Goal: Find specific fact: Find specific fact

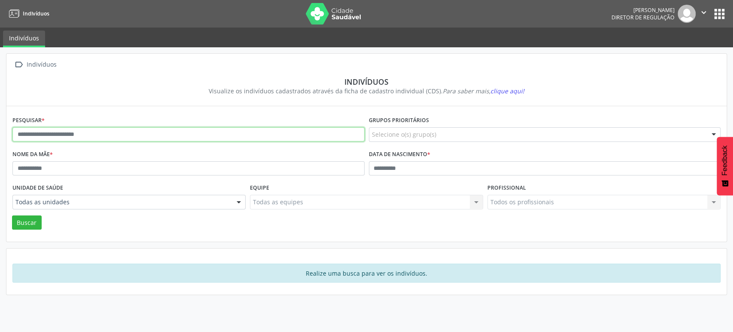
click at [55, 134] on input "text" at bounding box center [188, 134] width 352 height 15
type input "**********"
click at [12, 215] on button "Buscar" at bounding box center [27, 222] width 30 height 15
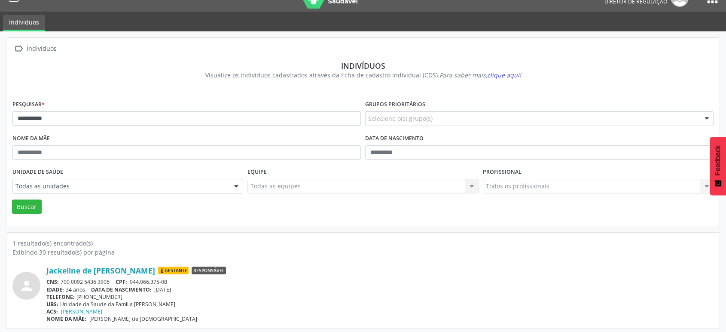
scroll to position [18, 0]
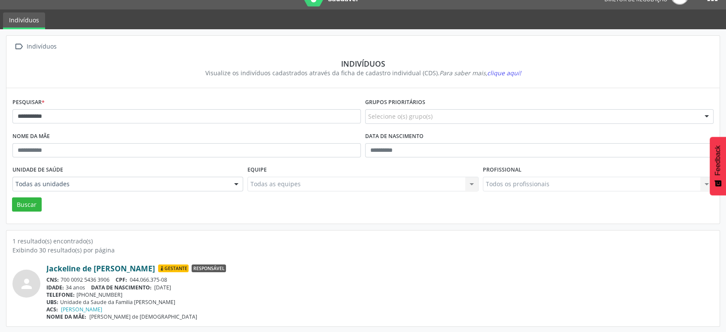
drag, startPoint x: 45, startPoint y: 265, endPoint x: 140, endPoint y: 267, distance: 95.3
click at [140, 267] on div "person Jackeline de Jesus Vitorio Gestante Responsável CNS: 700 0092 5436 3906 …" at bounding box center [362, 291] width 701 height 57
copy div "[PERSON_NAME] de [PERSON_NAME]"
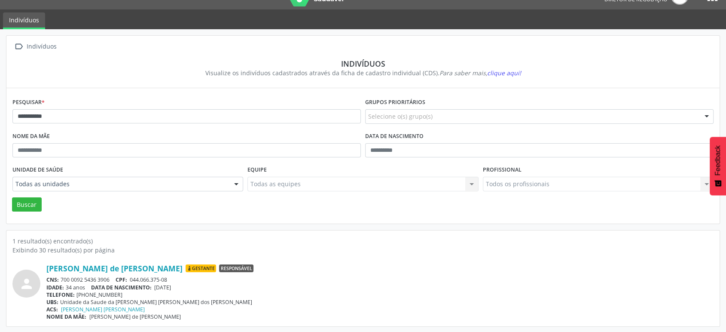
scroll to position [18, 0]
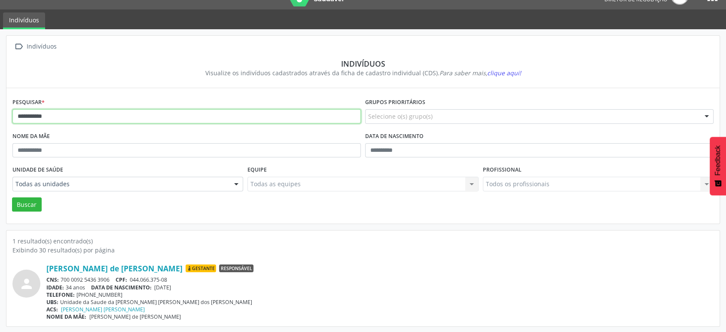
click at [77, 116] on input "**********" at bounding box center [186, 116] width 348 height 15
type input "*"
click at [12, 197] on button "Buscar" at bounding box center [27, 204] width 30 height 15
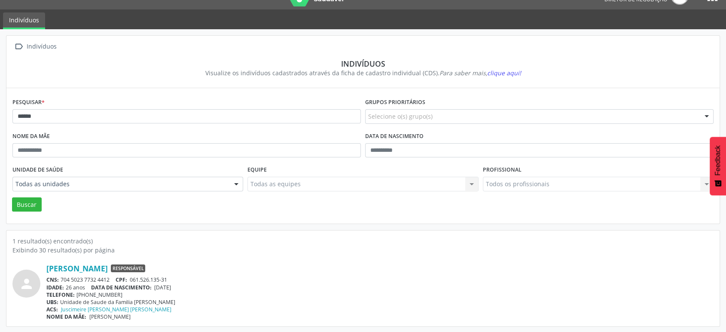
drag, startPoint x: 112, startPoint y: 277, endPoint x: 59, endPoint y: 274, distance: 52.9
click at [59, 276] on div "CNS: 704 5023 7732 4412 CPF: 061.526.135-31" at bounding box center [379, 279] width 667 height 7
copy div "704 5023 7732 4412"
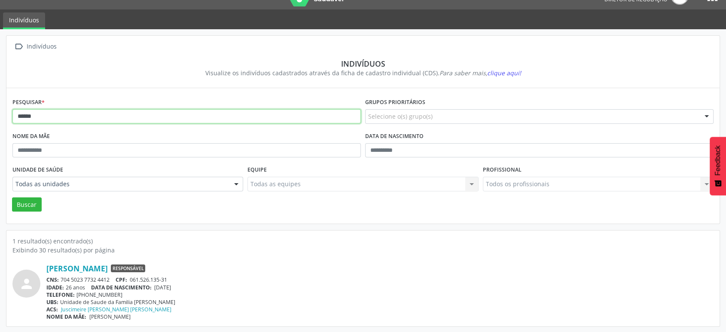
click at [125, 119] on input "******" at bounding box center [186, 116] width 348 height 15
type input "*"
click at [12, 197] on button "Buscar" at bounding box center [27, 204] width 30 height 15
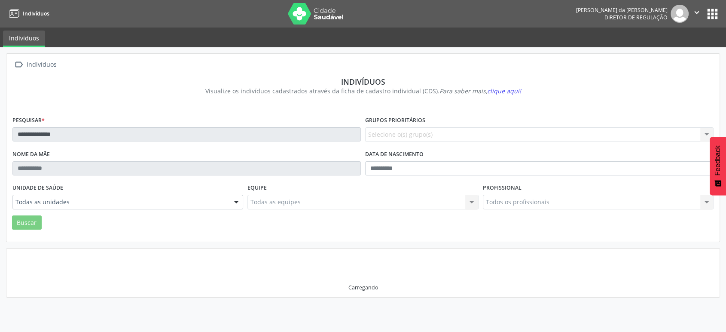
scroll to position [0, 0]
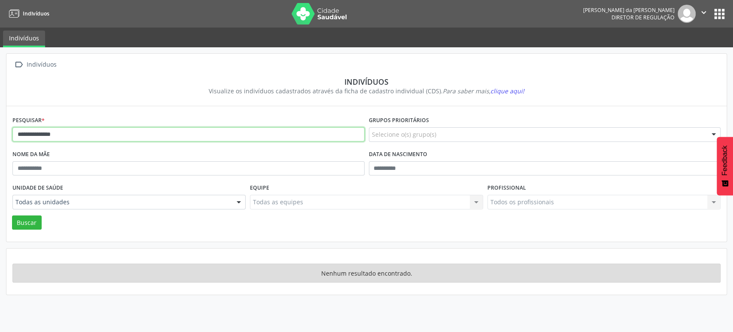
click at [69, 133] on input "**********" at bounding box center [188, 134] width 352 height 15
click at [12, 215] on button "Buscar" at bounding box center [27, 222] width 30 height 15
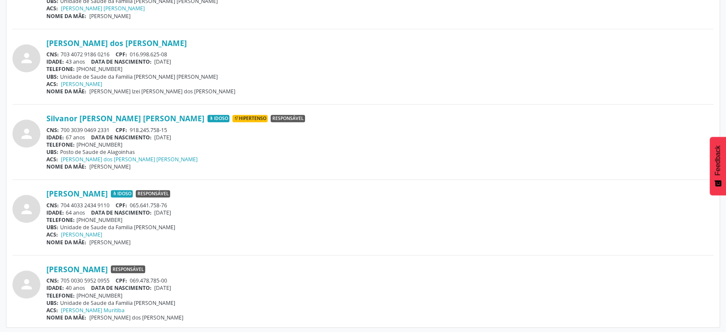
scroll to position [620, 0]
drag, startPoint x: 112, startPoint y: 277, endPoint x: 62, endPoint y: 278, distance: 50.2
click at [62, 278] on div "CNS: 705 0030 5952 0955 CPF: 069.478.785-00" at bounding box center [379, 279] width 667 height 7
copy div "705 0030 5952 0955"
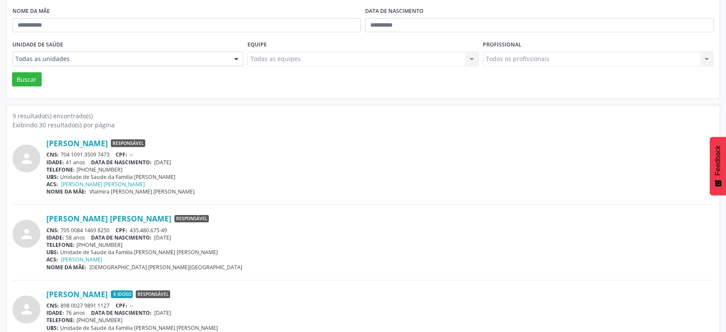
scroll to position [0, 0]
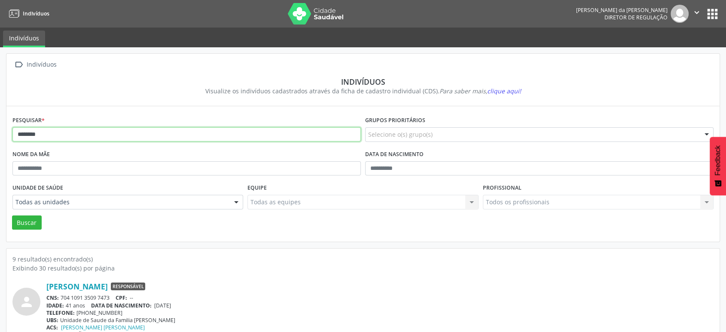
click at [148, 133] on input "*******" at bounding box center [186, 134] width 348 height 15
type input "*"
click at [12, 215] on button "Buscar" at bounding box center [27, 222] width 30 height 15
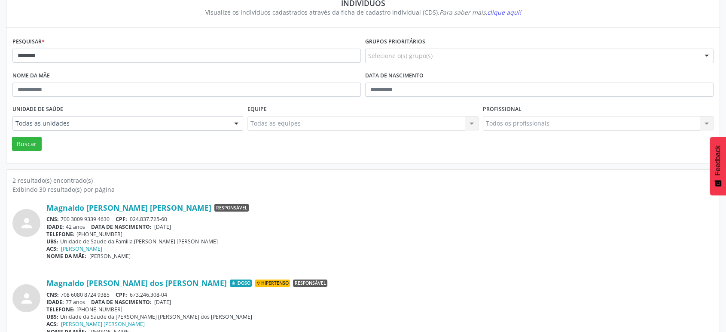
scroll to position [93, 0]
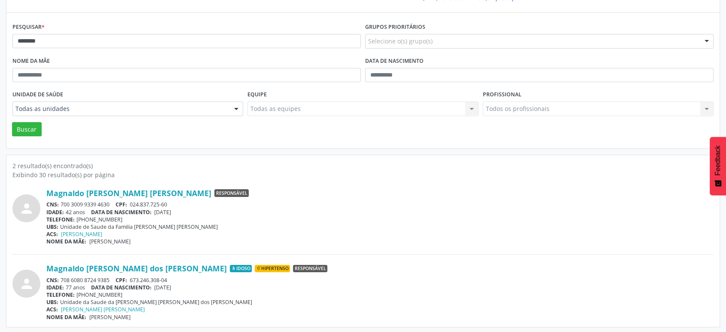
drag, startPoint x: 113, startPoint y: 201, endPoint x: 62, endPoint y: 202, distance: 51.6
click at [62, 202] on div "CNS: 700 3009 9339 4630 CPF: 024.837.725-60" at bounding box center [379, 204] width 667 height 7
copy div "700 3009 9339 4630"
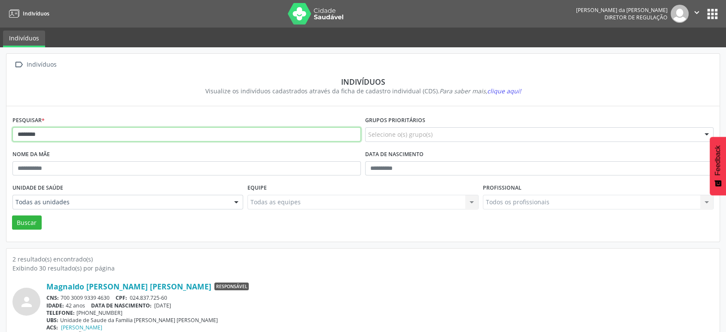
click at [67, 135] on input "********" at bounding box center [186, 134] width 348 height 15
type input "*"
click at [12, 215] on button "Buscar" at bounding box center [27, 222] width 30 height 15
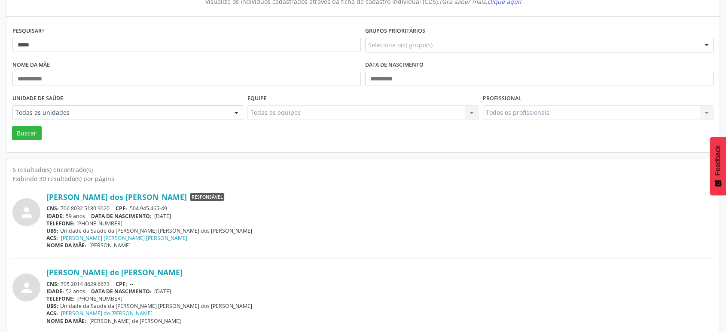
scroll to position [95, 0]
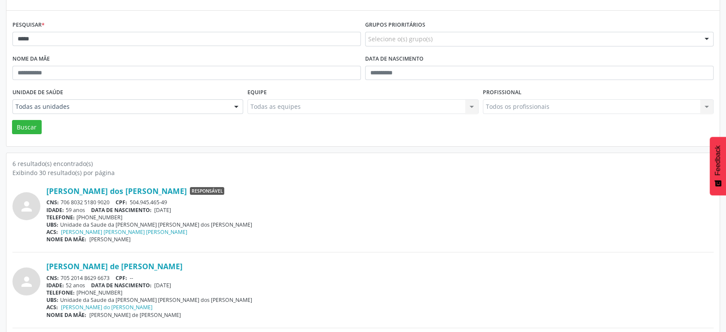
drag, startPoint x: 111, startPoint y: 198, endPoint x: 59, endPoint y: 201, distance: 52.0
click at [59, 201] on div "CNS: 706 8032 5180 9020 CPF: 504.945.465-49" at bounding box center [379, 201] width 667 height 7
drag, startPoint x: 75, startPoint y: 205, endPoint x: 508, endPoint y: 195, distance: 433.4
click at [545, 195] on div "[PERSON_NAME] dos [PERSON_NAME] Responsável CNS: 706 8032 5180 9020 CPF: 504.94…" at bounding box center [379, 214] width 667 height 57
click at [403, 222] on div "UBS: Unidade da Saude da [PERSON_NAME] [PERSON_NAME] dos [PERSON_NAME]" at bounding box center [379, 224] width 667 height 7
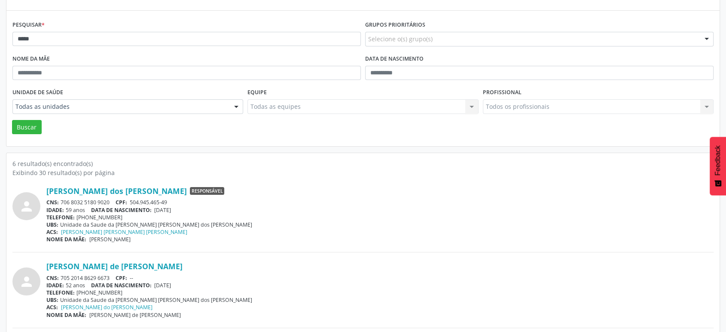
drag, startPoint x: 110, startPoint y: 199, endPoint x: 62, endPoint y: 198, distance: 47.7
click at [62, 198] on div "CNS: 706 8032 5180 9020 CPF: 504.945.465-49" at bounding box center [379, 201] width 667 height 7
copy div "706 8032 5180 9020"
click at [76, 40] on input "*****" at bounding box center [186, 39] width 348 height 15
type input "*"
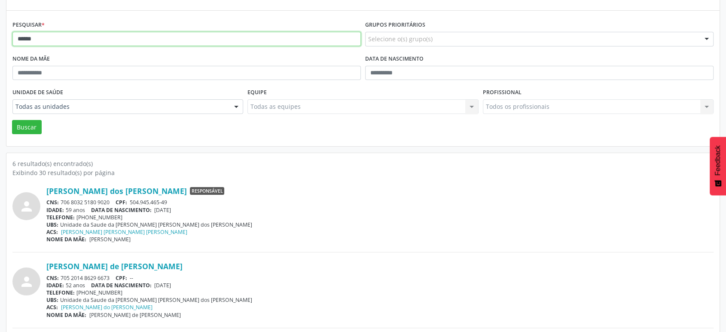
click at [12, 120] on button "Buscar" at bounding box center [27, 127] width 30 height 15
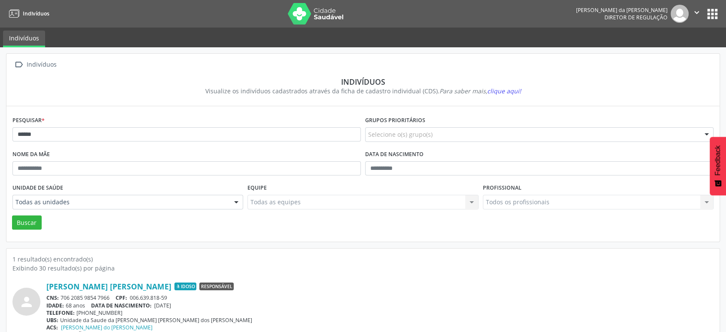
scroll to position [18, 0]
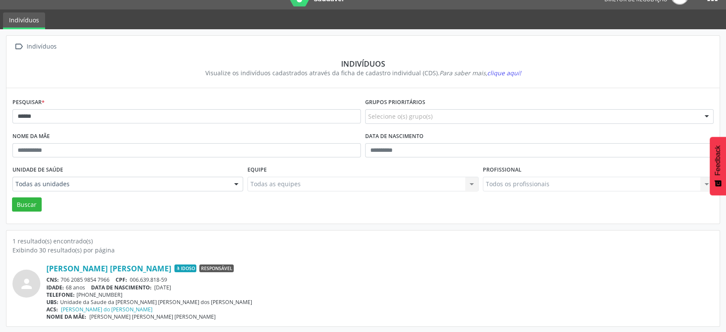
drag, startPoint x: 111, startPoint y: 274, endPoint x: 61, endPoint y: 273, distance: 49.8
click at [61, 273] on div "[PERSON_NAME] [PERSON_NAME] Idoso Responsável CNS: 706 2085 9854 7966 CPF: 006.…" at bounding box center [379, 291] width 667 height 57
copy div "706 2085 9854 7966"
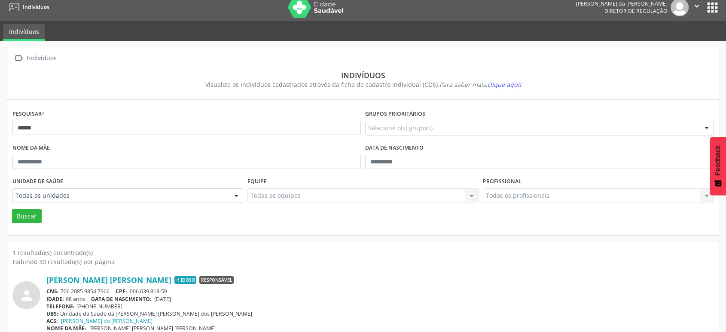
scroll to position [0, 0]
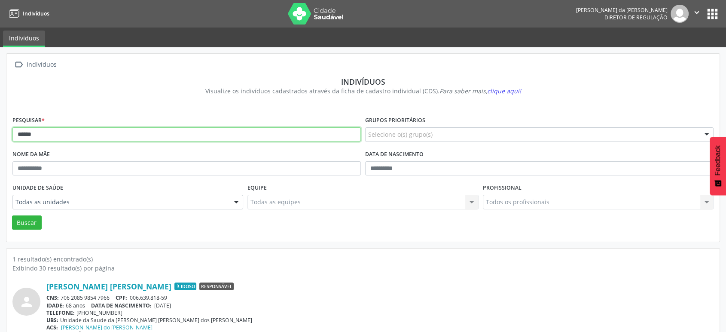
click at [100, 136] on input "******" at bounding box center [186, 134] width 348 height 15
type input "*"
click at [12, 215] on button "Buscar" at bounding box center [27, 222] width 30 height 15
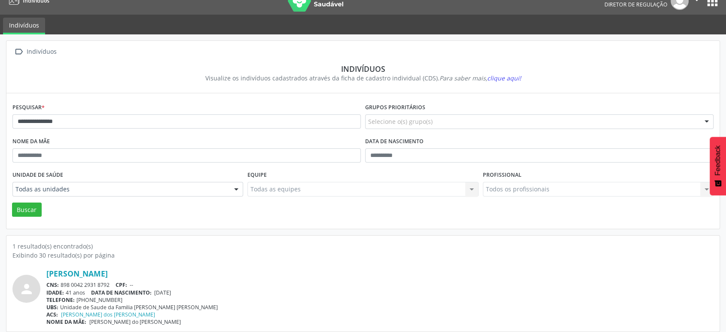
scroll to position [18, 0]
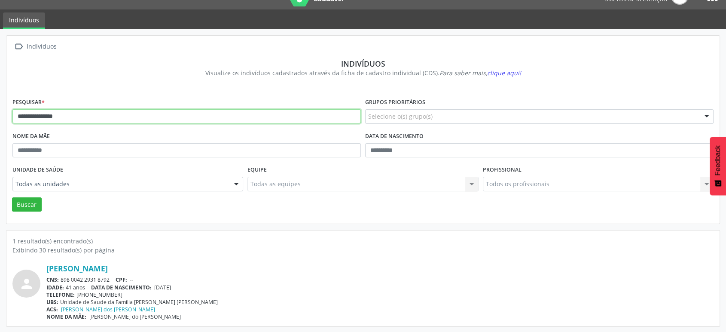
click at [97, 113] on input "**********" at bounding box center [186, 116] width 348 height 15
click at [12, 197] on button "Buscar" at bounding box center [27, 204] width 30 height 15
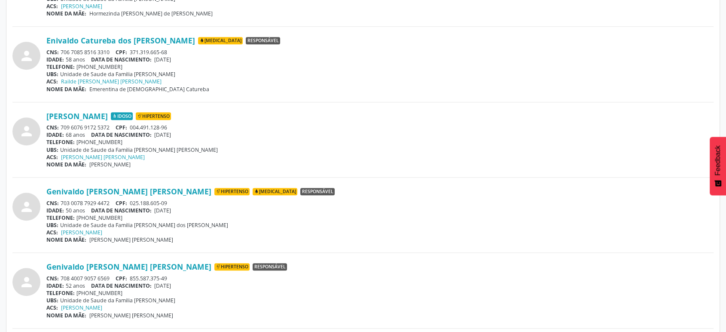
scroll to position [525, 0]
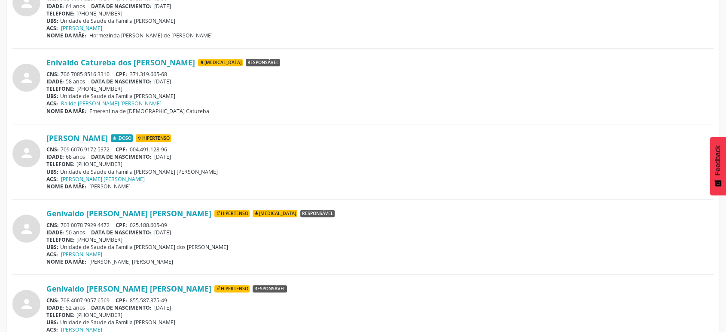
drag, startPoint x: 112, startPoint y: 148, endPoint x: 62, endPoint y: 148, distance: 49.8
click at [62, 148] on div "CNS: 709 6076 9172 5372 CPF: 004.491.128-96" at bounding box center [379, 149] width 667 height 7
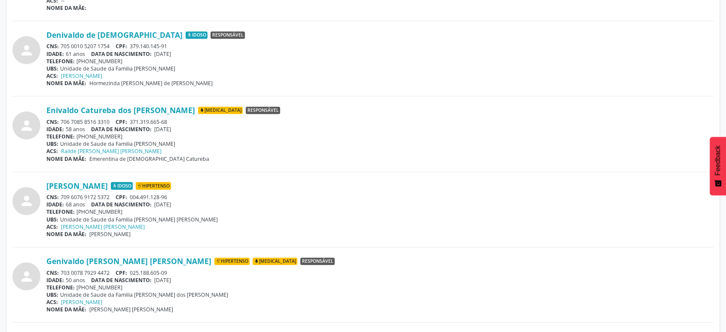
drag, startPoint x: 76, startPoint y: 146, endPoint x: 431, endPoint y: 209, distance: 361.0
click at [466, 204] on div "IDADE: 68 anos DATA [PERSON_NAME]: [DEMOGRAPHIC_DATA]" at bounding box center [379, 204] width 667 height 7
drag, startPoint x: 113, startPoint y: 195, endPoint x: 63, endPoint y: 195, distance: 49.8
click at [61, 194] on div "CNS: 709 6076 9172 5372 CPF: 004.491.128-96" at bounding box center [379, 196] width 667 height 7
copy div "709 6076 9172 5372"
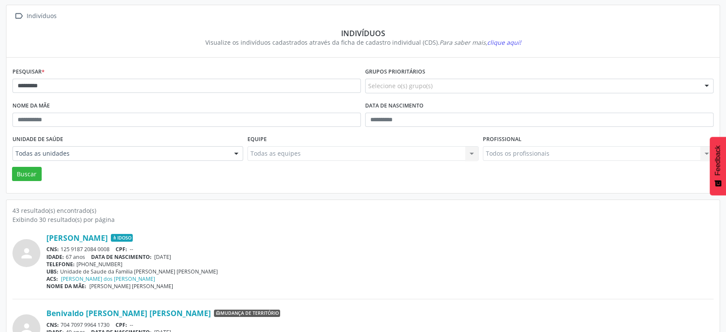
scroll to position [0, 0]
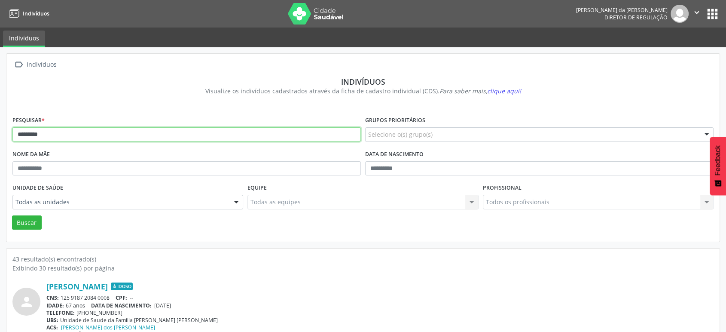
click at [92, 132] on input "********" at bounding box center [186, 134] width 348 height 15
type input "*"
click at [12, 215] on button "Buscar" at bounding box center [27, 222] width 30 height 15
click at [99, 134] on input "*********" at bounding box center [186, 134] width 348 height 15
click at [12, 215] on button "Buscar" at bounding box center [27, 222] width 30 height 15
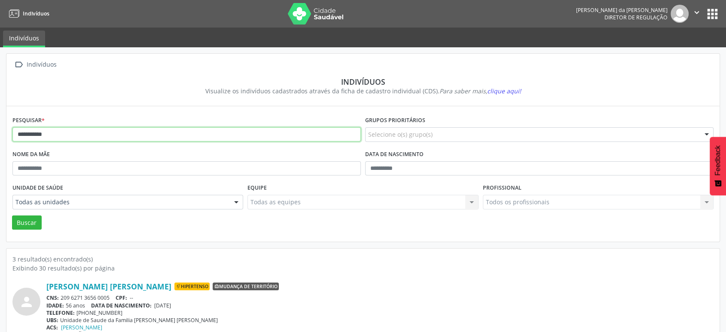
click at [71, 132] on input "**********" at bounding box center [186, 134] width 348 height 15
click at [12, 215] on button "Buscar" at bounding box center [27, 222] width 30 height 15
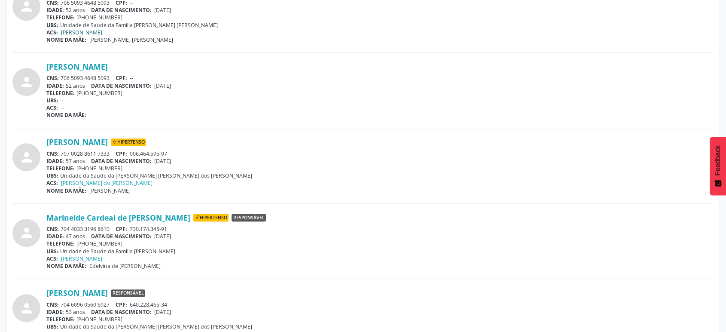
scroll to position [477, 0]
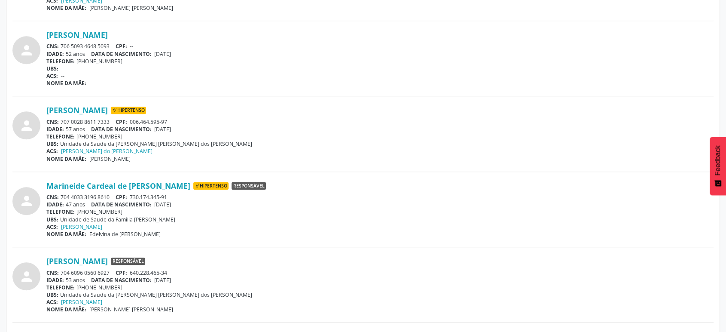
drag, startPoint x: 110, startPoint y: 119, endPoint x: 62, endPoint y: 119, distance: 48.1
click at [62, 119] on div "CNS: 707 0028 8611 7333 CPF: 006.464.595-97" at bounding box center [379, 121] width 667 height 7
copy div "707 0028 8611 7333"
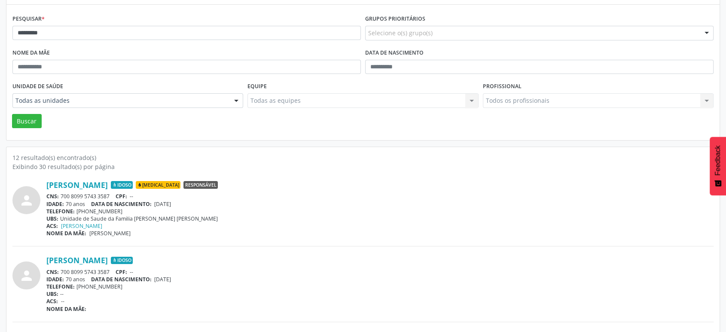
scroll to position [0, 0]
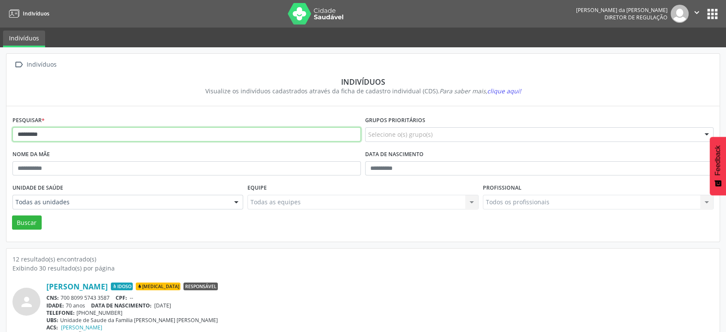
click at [106, 133] on input "*********" at bounding box center [186, 134] width 348 height 15
type input "*"
click at [12, 215] on button "Buscar" at bounding box center [27, 222] width 30 height 15
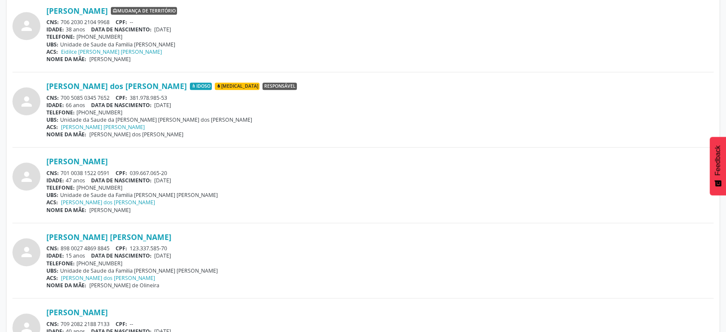
scroll to position [668, 0]
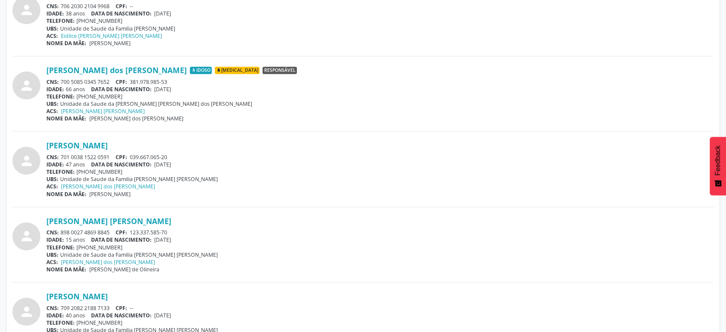
drag, startPoint x: 108, startPoint y: 152, endPoint x: 78, endPoint y: 152, distance: 30.5
click at [78, 153] on div "CNS: 701 0038 1522 0591 CPF: 039.667.065-20" at bounding box center [379, 156] width 667 height 7
click at [237, 147] on div "[PERSON_NAME]" at bounding box center [379, 144] width 667 height 9
drag, startPoint x: 110, startPoint y: 155, endPoint x: 62, endPoint y: 153, distance: 47.7
click at [62, 153] on div "CNS: 701 0038 1522 0591 CPF: 039.667.065-20" at bounding box center [379, 156] width 667 height 7
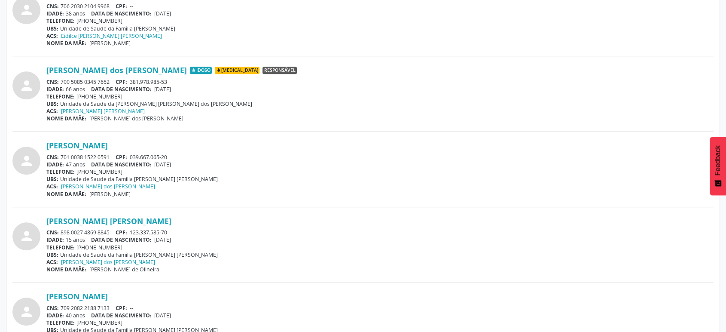
copy div "701 0038 1522 0591"
drag, startPoint x: 146, startPoint y: 142, endPoint x: 45, endPoint y: 141, distance: 100.5
click at [46, 143] on div "[PERSON_NAME]" at bounding box center [379, 144] width 667 height 9
copy link "[PERSON_NAME]"
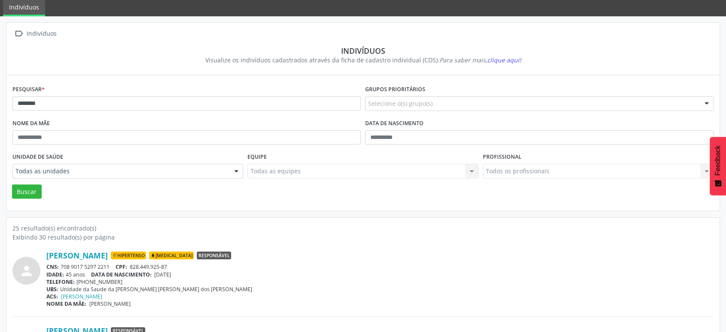
scroll to position [0, 0]
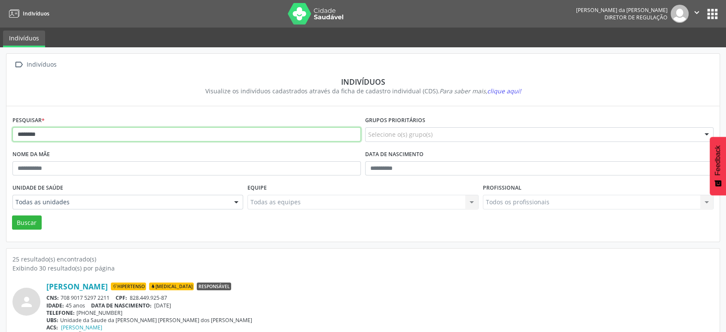
click at [43, 136] on input "********" at bounding box center [186, 134] width 348 height 15
type input "*"
click at [12, 215] on button "Buscar" at bounding box center [27, 222] width 30 height 15
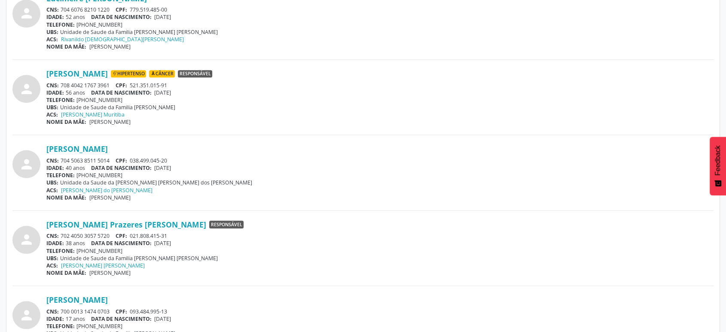
scroll to position [906, 0]
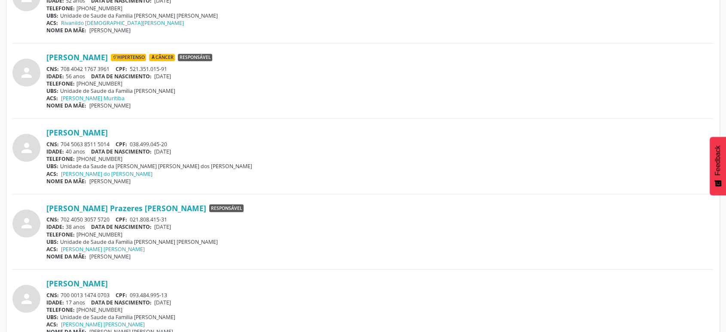
drag, startPoint x: 86, startPoint y: 145, endPoint x: 60, endPoint y: 143, distance: 25.9
click at [62, 143] on div "CNS: 704 5063 8511 5014 CPF: 038.499.045-20" at bounding box center [379, 143] width 667 height 7
copy div "704 5063 8511 5014"
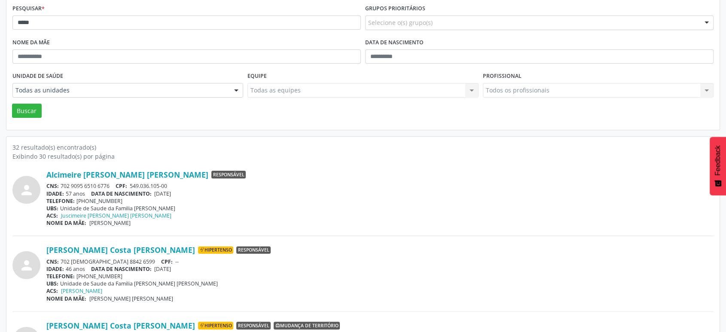
scroll to position [95, 0]
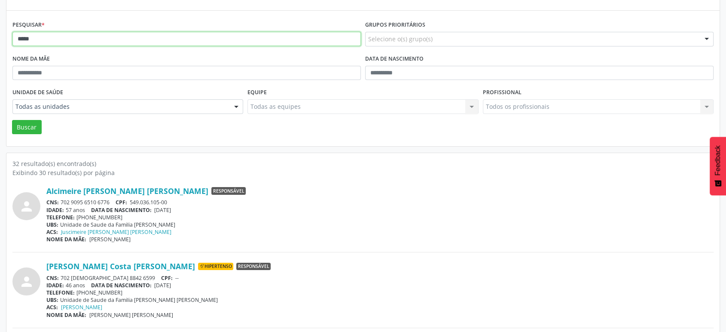
click at [92, 38] on input "*****" at bounding box center [186, 39] width 348 height 15
type input "*"
click at [12, 120] on button "Buscar" at bounding box center [27, 127] width 30 height 15
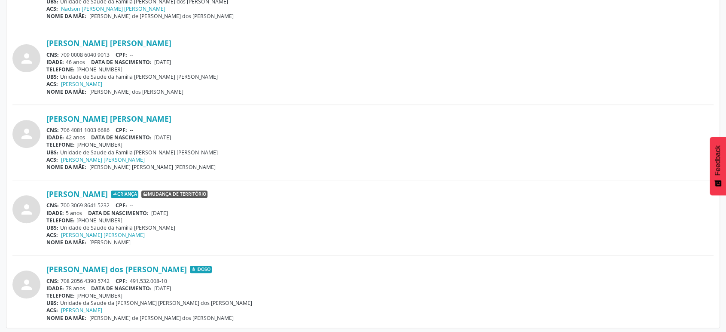
scroll to position [319, 0]
click at [105, 51] on div "CNS: 709 0008 6040 9013 CPF: --" at bounding box center [379, 53] width 667 height 7
click at [120, 52] on span "CPF:" at bounding box center [122, 53] width 12 height 7
drag, startPoint x: 114, startPoint y: 54, endPoint x: 62, endPoint y: 50, distance: 52.1
click at [62, 50] on div "CNS: 709 0008 6040 9013 CPF: --" at bounding box center [379, 53] width 667 height 7
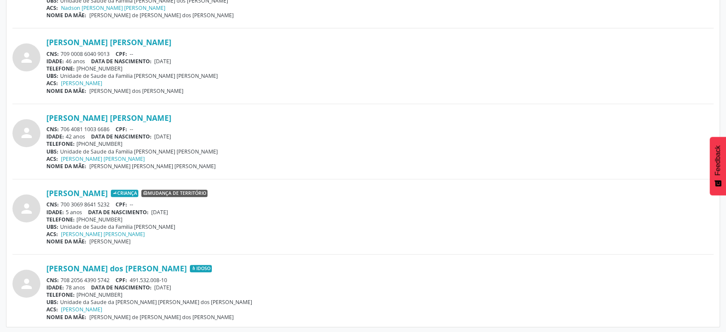
drag, startPoint x: 113, startPoint y: 275, endPoint x: 64, endPoint y: 277, distance: 48.1
click at [64, 277] on div "CNS: 708 2056 4390 5742 CPF: 491.532.008-10" at bounding box center [379, 279] width 667 height 7
click at [365, 285] on div "IDADE: 78 anos DATA [PERSON_NAME]: [DEMOGRAPHIC_DATA]" at bounding box center [379, 286] width 667 height 7
drag, startPoint x: 109, startPoint y: 276, endPoint x: 61, endPoint y: 275, distance: 48.5
click at [61, 276] on div "CNS: 708 2056 4390 5742 CPF: 491.532.008-10" at bounding box center [379, 279] width 667 height 7
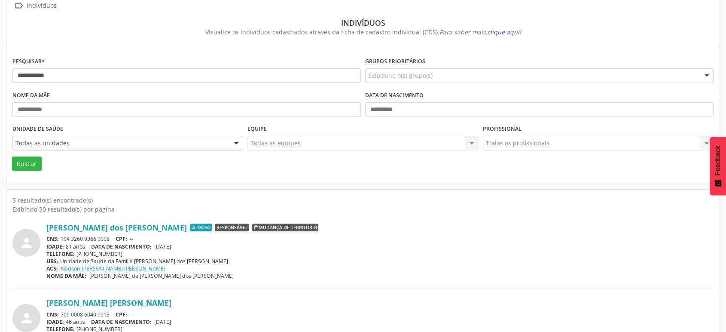
scroll to position [0, 0]
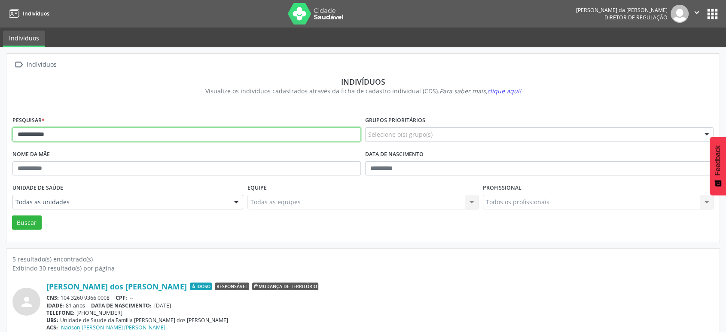
click at [96, 131] on input "**********" at bounding box center [186, 134] width 348 height 15
type input "*"
click at [12, 215] on button "Buscar" at bounding box center [27, 222] width 30 height 15
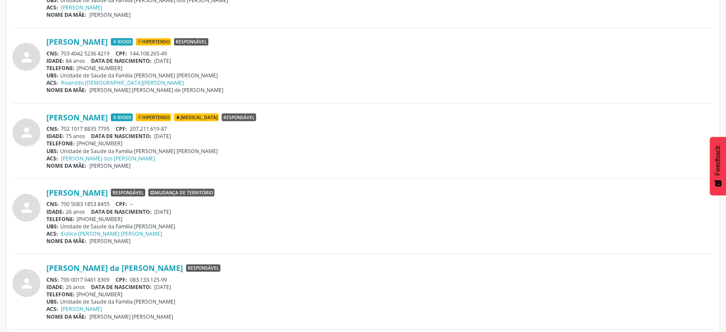
scroll to position [2099, 0]
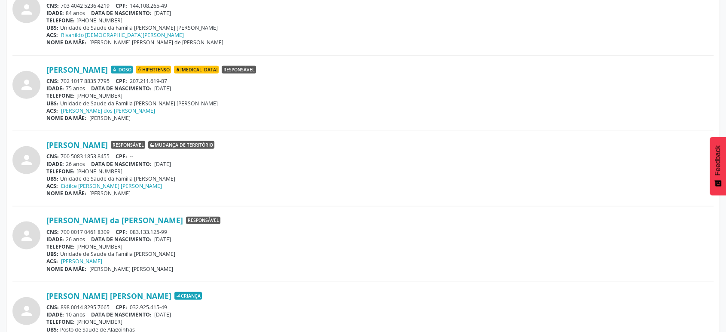
drag, startPoint x: 111, startPoint y: 225, endPoint x: 61, endPoint y: 225, distance: 50.2
click at [61, 228] on div "CNS: 700 0017 0461 8309 CPF: 083.133.125-99" at bounding box center [379, 231] width 667 height 7
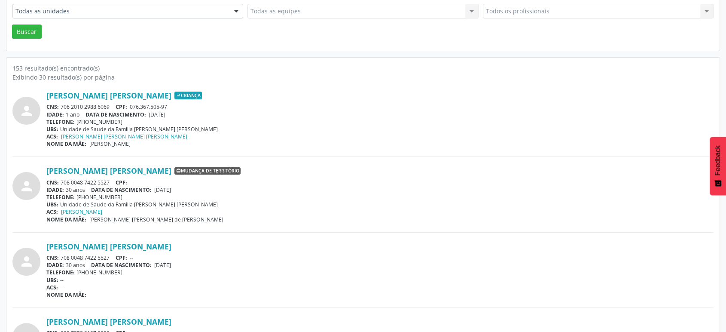
scroll to position [0, 0]
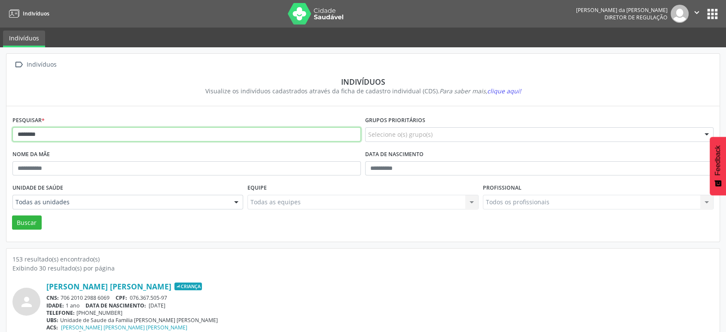
click at [158, 133] on input "********" at bounding box center [186, 134] width 348 height 15
type input "*"
click at [12, 215] on button "Buscar" at bounding box center [27, 222] width 30 height 15
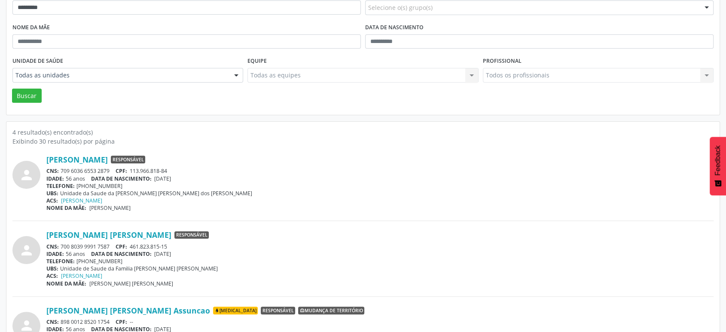
scroll to position [191, 0]
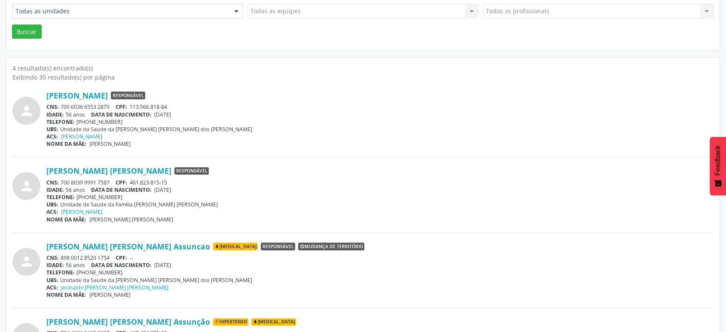
drag, startPoint x: 114, startPoint y: 178, endPoint x: 60, endPoint y: 178, distance: 53.7
click at [60, 179] on div "CNS: 700 8039 9991 7587 CPF: 461.823.815-15" at bounding box center [379, 182] width 667 height 7
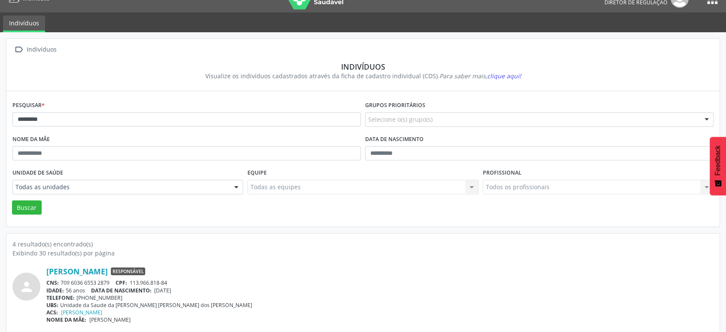
scroll to position [0, 0]
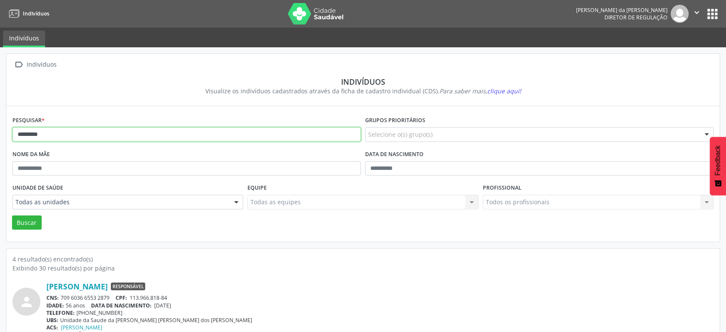
click at [127, 139] on input "*********" at bounding box center [186, 134] width 348 height 15
type input "*"
click at [12, 215] on button "Buscar" at bounding box center [27, 222] width 30 height 15
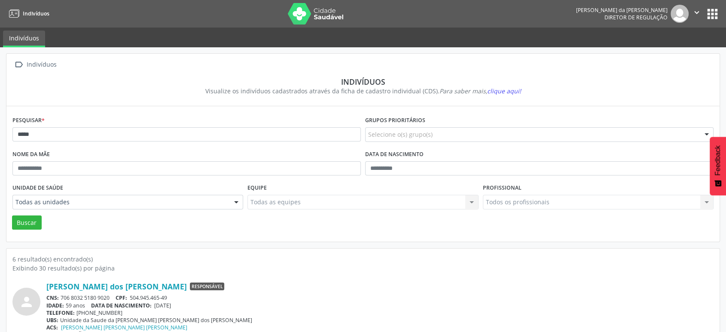
drag, startPoint x: 111, startPoint y: 295, endPoint x: 61, endPoint y: 297, distance: 50.7
click at [61, 297] on div "CNS: 706 8032 5180 9020 CPF: 504.945.465-49" at bounding box center [379, 297] width 667 height 7
click at [153, 135] on input "*****" at bounding box center [186, 134] width 348 height 15
type input "*"
click at [12, 215] on button "Buscar" at bounding box center [27, 222] width 30 height 15
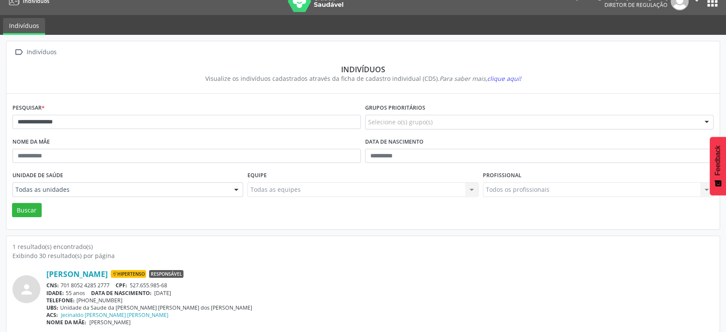
scroll to position [18, 0]
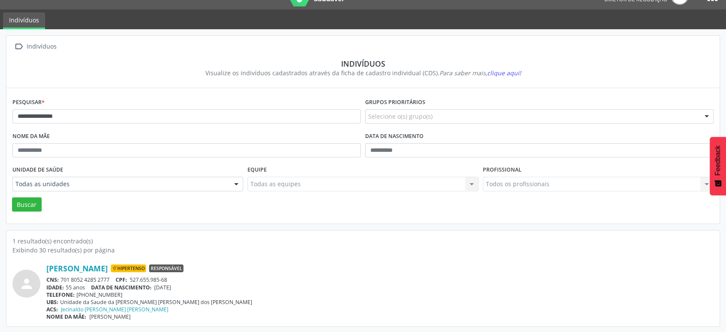
drag, startPoint x: 113, startPoint y: 274, endPoint x: 57, endPoint y: 274, distance: 55.8
click at [57, 274] on div "[PERSON_NAME] Hipertenso Responsável CNS: 701 8052 4285 2777 CPF: 527.655.985-6…" at bounding box center [379, 291] width 667 height 57
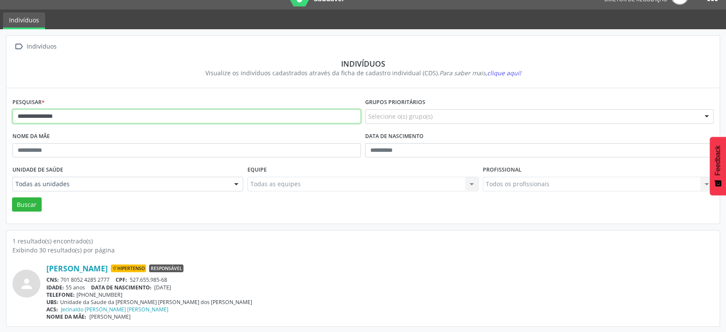
click at [92, 116] on input "**********" at bounding box center [186, 116] width 348 height 15
type input "*"
click at [12, 197] on button "Buscar" at bounding box center [27, 204] width 30 height 15
click at [74, 112] on input "**********" at bounding box center [186, 116] width 348 height 15
click at [12, 197] on button "Buscar" at bounding box center [27, 204] width 30 height 15
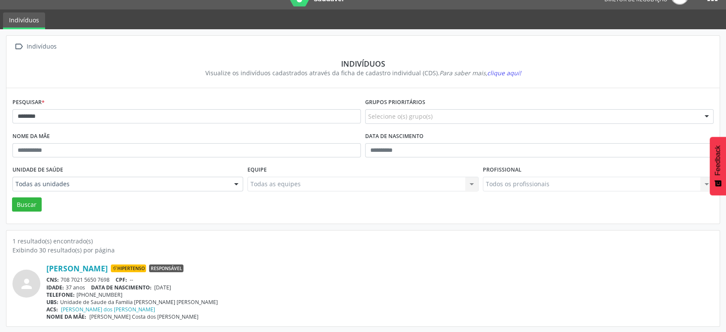
drag, startPoint x: 110, startPoint y: 277, endPoint x: 59, endPoint y: 275, distance: 50.7
click at [59, 276] on div "CNS: 708 7021 5650 7698 CPF: --" at bounding box center [379, 279] width 667 height 7
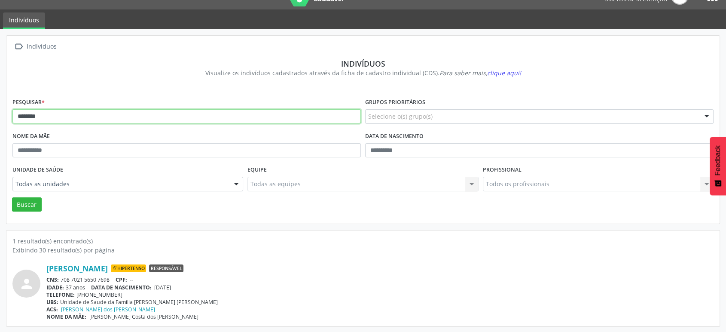
click at [143, 109] on input "********" at bounding box center [186, 116] width 348 height 15
type input "*"
click at [12, 197] on button "Buscar" at bounding box center [27, 204] width 30 height 15
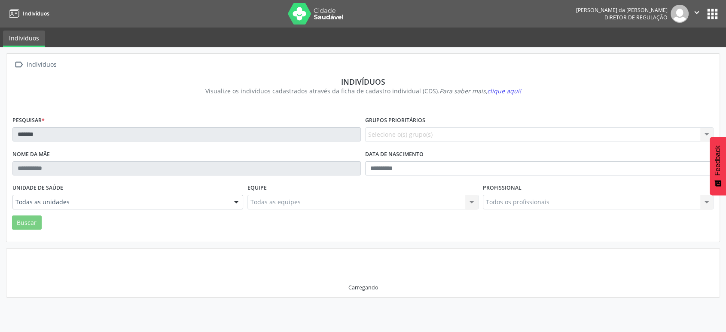
scroll to position [0, 0]
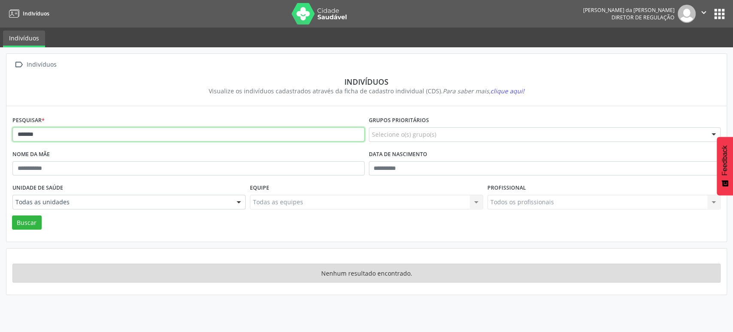
click at [89, 136] on input "*******" at bounding box center [188, 134] width 352 height 15
type input "*"
click at [12, 215] on button "Buscar" at bounding box center [27, 222] width 30 height 15
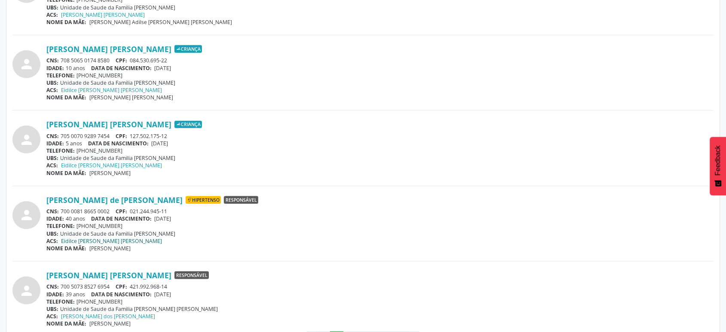
scroll to position [2224, 0]
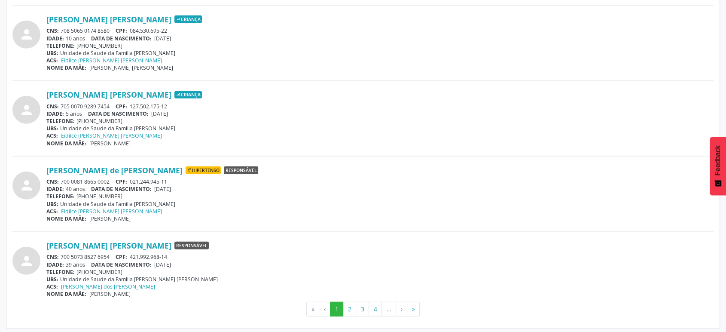
drag, startPoint x: 110, startPoint y: 253, endPoint x: 60, endPoint y: 253, distance: 50.2
click at [60, 253] on div "CNS: 700 5073 8527 6954 CPF: 421.992.968-14" at bounding box center [379, 256] width 667 height 7
drag, startPoint x: 117, startPoint y: 242, endPoint x: 44, endPoint y: 242, distance: 72.6
click at [46, 242] on div "person [PERSON_NAME] [PERSON_NAME] Responsável CNS: 700 5073 8527 6954 CPF: 421…" at bounding box center [362, 268] width 701 height 57
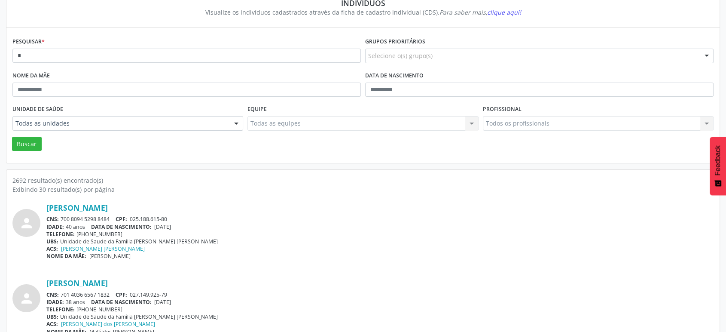
scroll to position [77, 0]
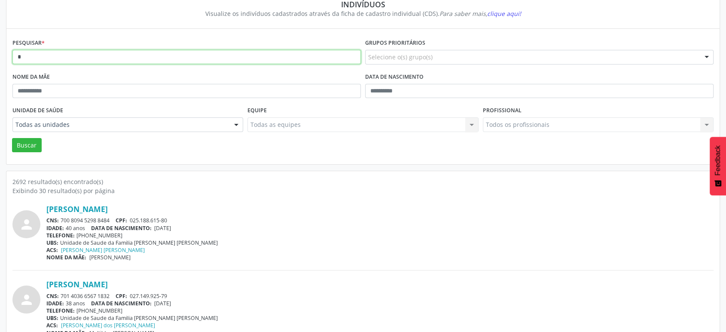
click at [100, 58] on input "*" at bounding box center [186, 57] width 348 height 15
click at [12, 138] on button "Buscar" at bounding box center [27, 145] width 30 height 15
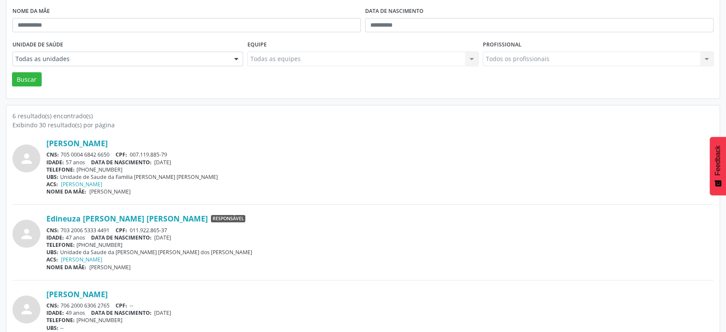
scroll to position [191, 0]
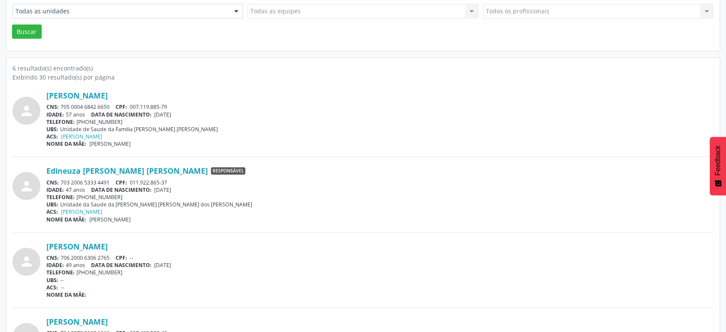
drag, startPoint x: 111, startPoint y: 180, endPoint x: 61, endPoint y: 176, distance: 50.0
click at [61, 176] on div "Edineuza [PERSON_NAME] [PERSON_NAME] Responsável CNS: 703 2006 5333 4491 CPF: 0…" at bounding box center [379, 194] width 667 height 57
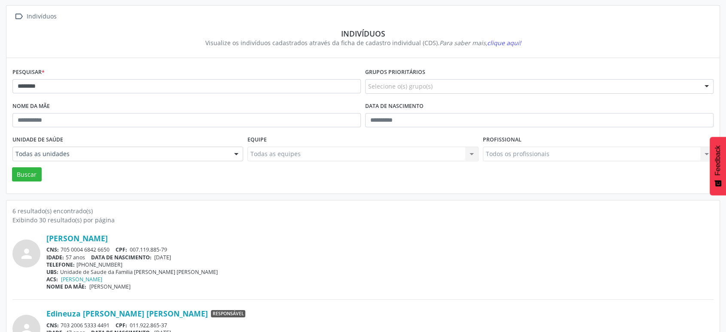
scroll to position [0, 0]
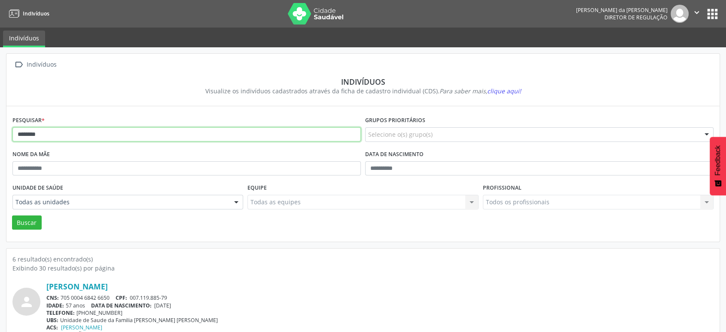
click at [66, 131] on input "********" at bounding box center [186, 134] width 348 height 15
type input "*"
click at [12, 215] on button "Buscar" at bounding box center [27, 222] width 30 height 15
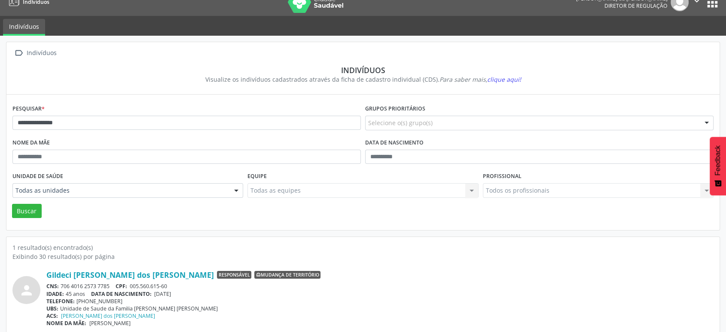
scroll to position [18, 0]
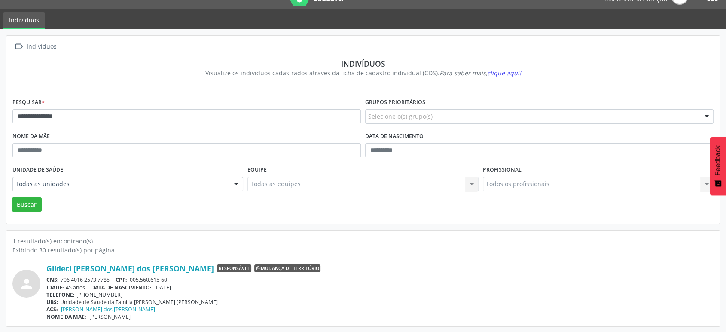
drag, startPoint x: 113, startPoint y: 277, endPoint x: 62, endPoint y: 277, distance: 50.7
click at [62, 277] on div "CNS: 706 4016 2573 7785 CPF: 005.560.615-60" at bounding box center [379, 279] width 667 height 7
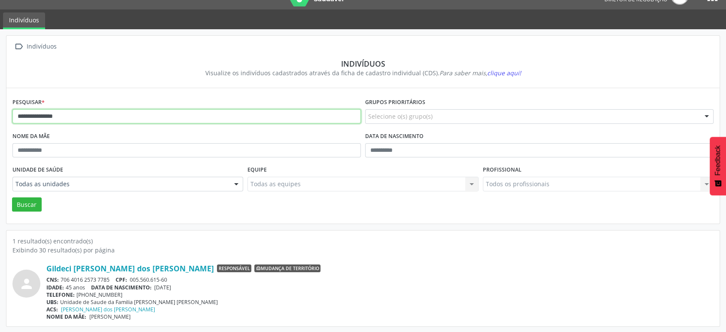
click at [100, 116] on input "**********" at bounding box center [186, 116] width 348 height 15
type input "*"
click at [12, 197] on button "Buscar" at bounding box center [27, 204] width 30 height 15
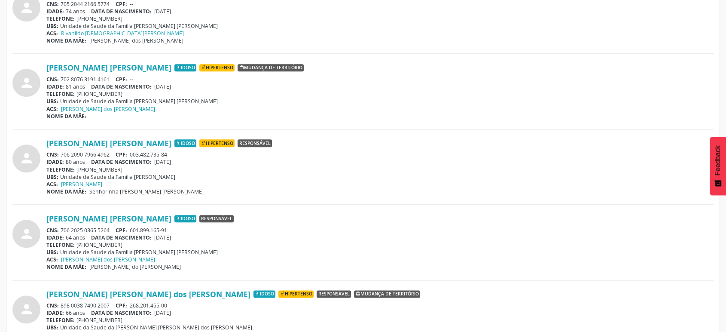
scroll to position [948, 0]
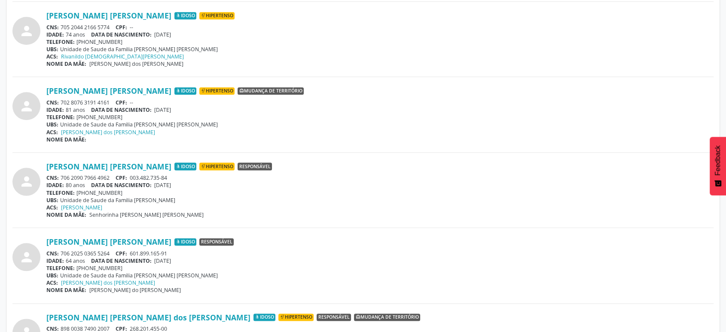
drag, startPoint x: 109, startPoint y: 250, endPoint x: 62, endPoint y: 252, distance: 47.3
click at [61, 252] on div "CNS: 706 2025 0365 5264 CPF: 601.899.165-91" at bounding box center [379, 252] width 667 height 7
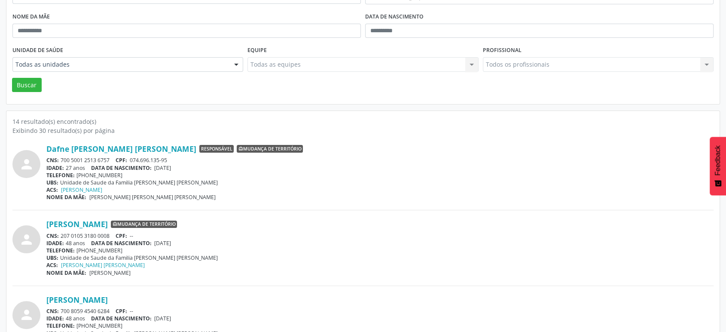
scroll to position [0, 0]
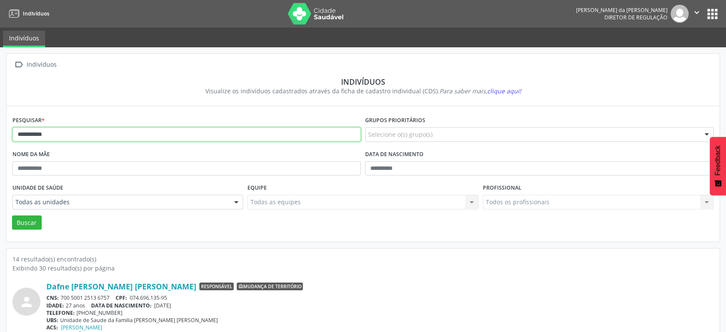
click at [90, 137] on input "**********" at bounding box center [186, 134] width 348 height 15
type input "*"
click at [12, 215] on button "Buscar" at bounding box center [27, 222] width 30 height 15
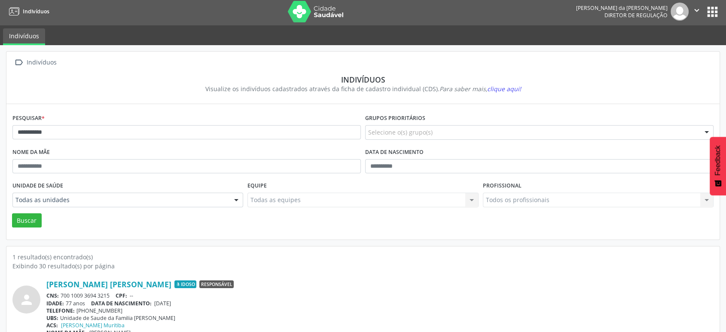
scroll to position [18, 0]
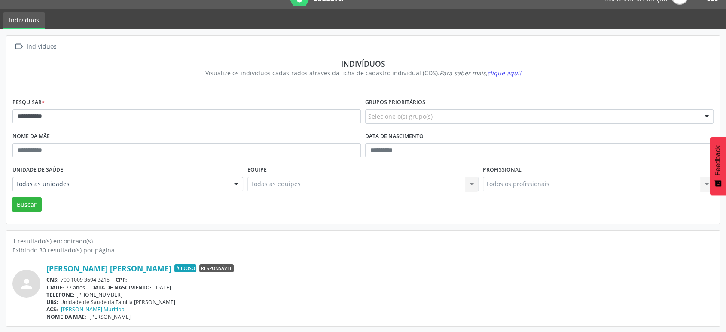
drag, startPoint x: 113, startPoint y: 277, endPoint x: 62, endPoint y: 277, distance: 50.7
click at [62, 277] on div "CNS: 700 1009 3694 3215 CPF: --" at bounding box center [379, 279] width 667 height 7
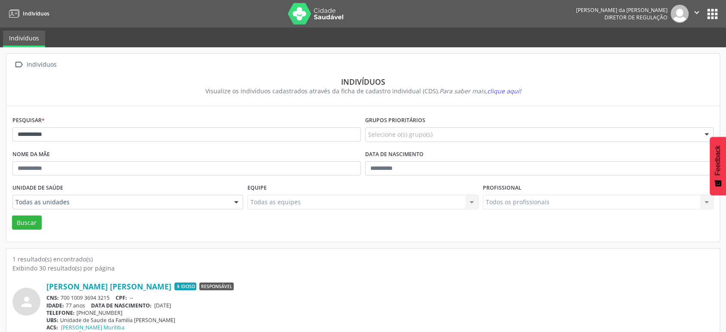
scroll to position [0, 0]
click at [62, 133] on input "**********" at bounding box center [186, 134] width 348 height 15
type input "*"
click at [12, 215] on button "Buscar" at bounding box center [27, 222] width 30 height 15
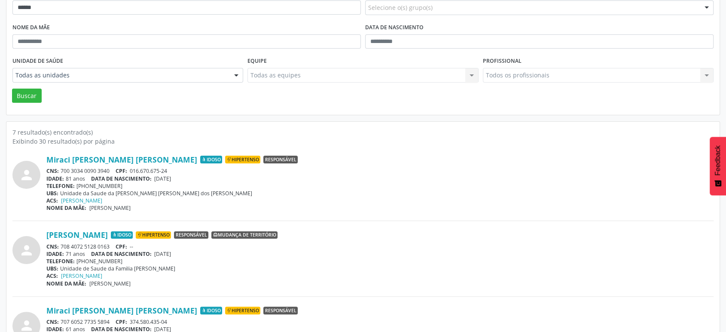
scroll to position [143, 0]
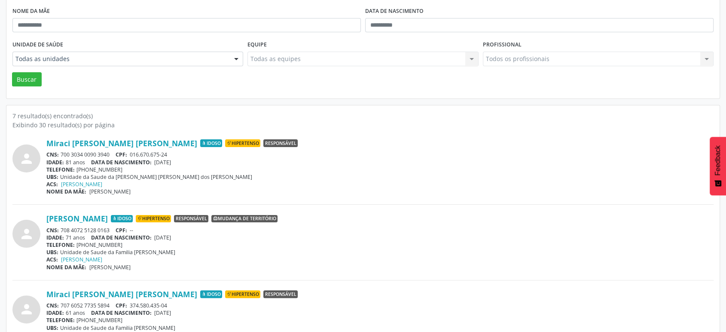
drag, startPoint x: 96, startPoint y: 152, endPoint x: 58, endPoint y: 152, distance: 37.8
click at [59, 152] on div "CNS: 700 3034 0090 3940 CPF: 016.670.675-24" at bounding box center [379, 154] width 667 height 7
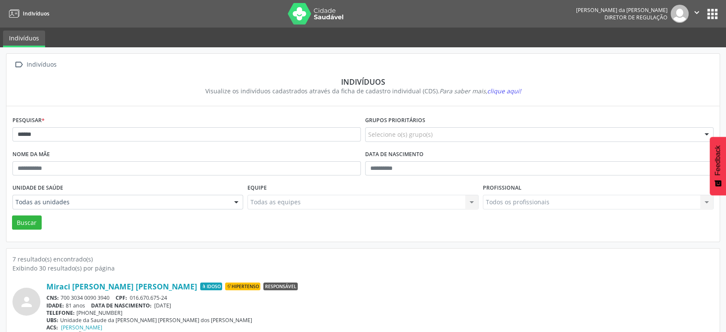
click at [95, 125] on div "Pesquisar * ******" at bounding box center [186, 131] width 353 height 34
click at [93, 130] on input "******" at bounding box center [186, 134] width 348 height 15
type input "*"
click at [12, 215] on button "Buscar" at bounding box center [27, 222] width 30 height 15
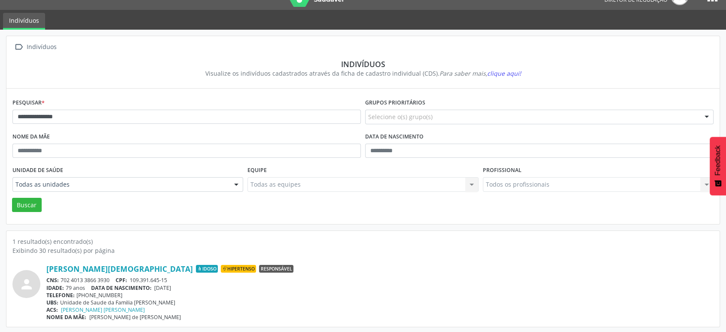
scroll to position [18, 0]
drag, startPoint x: 113, startPoint y: 277, endPoint x: 58, endPoint y: 276, distance: 55.0
click at [58, 276] on div "CNS: 702 4013 3866 3930 CPF: 109.391.645-15" at bounding box center [379, 279] width 667 height 7
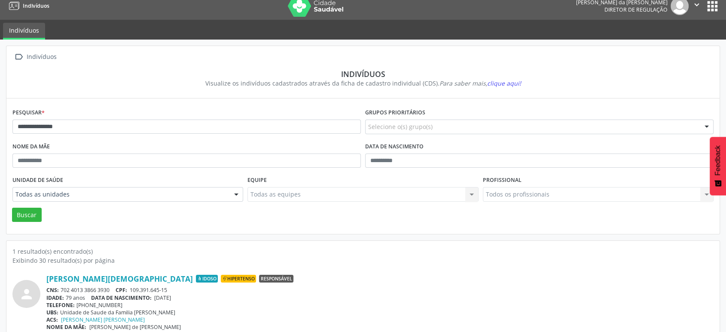
scroll to position [0, 0]
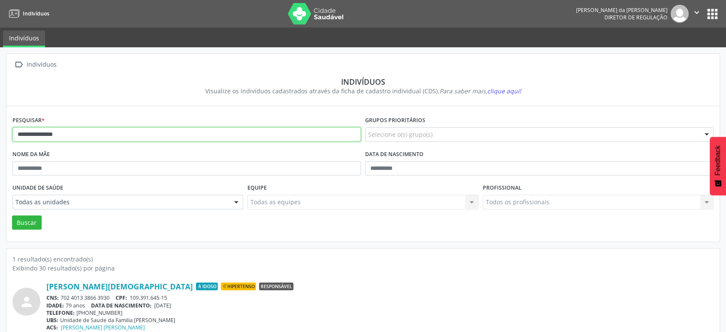
click at [132, 133] on input "**********" at bounding box center [186, 134] width 348 height 15
type input "*"
